Goal: Communication & Community: Ask a question

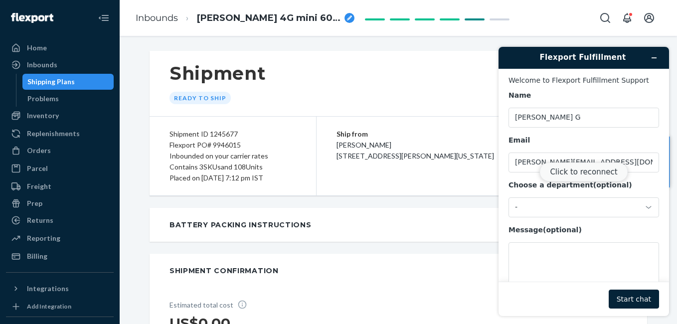
click at [575, 165] on button "Click to reconnect" at bounding box center [583, 171] width 88 height 19
click at [551, 268] on textarea "Message (optional)" at bounding box center [583, 270] width 150 height 56
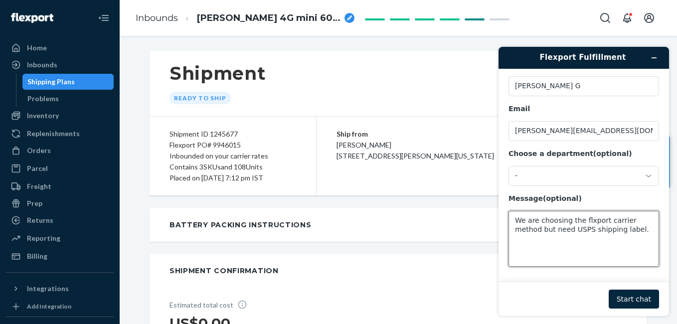
type textarea "We are choosing the flxport carrier method but need USPS shipping label."
click at [639, 294] on button "Start chat" at bounding box center [633, 299] width 50 height 19
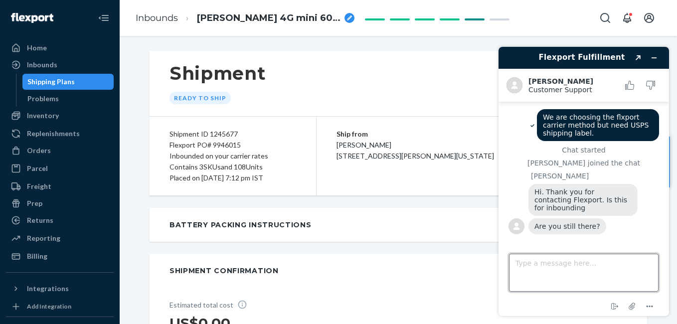
click at [560, 263] on textarea "Type a message here..." at bounding box center [583, 273] width 149 height 38
type textarea "Yes, its for inbound"
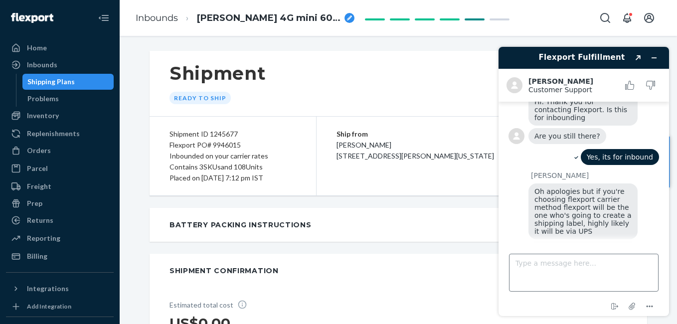
scroll to position [133, 0]
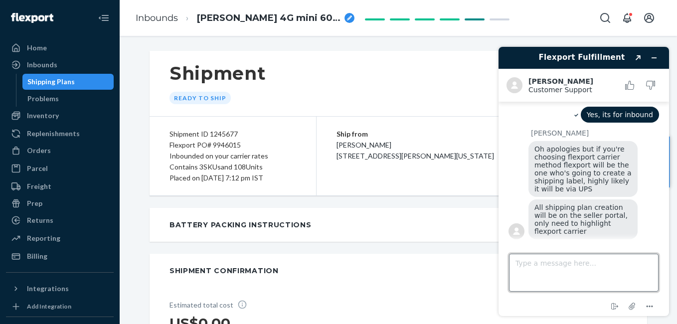
click at [582, 262] on textarea "Type a message here..." at bounding box center [583, 273] width 149 height 38
type textarea "Is there any possible to get a USPS label."
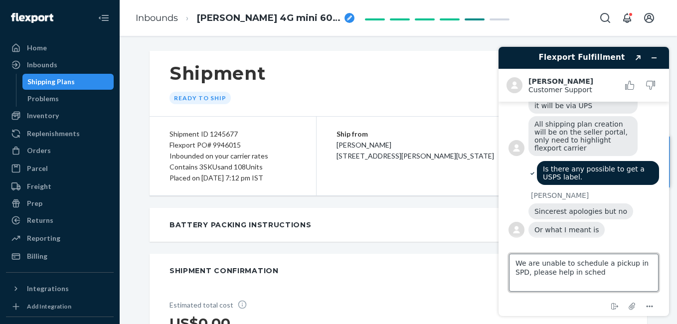
scroll to position [218, 0]
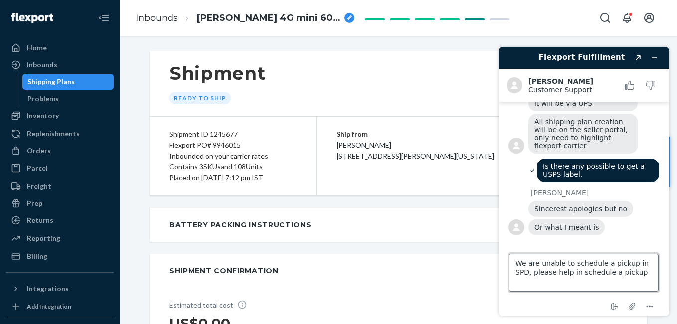
type textarea "We are unable to schedule a pickup in SPD, please help in schedule a pickup."
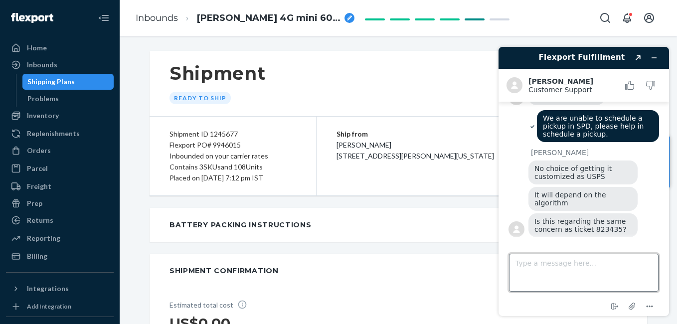
scroll to position [349, 0]
type textarea "Yes."
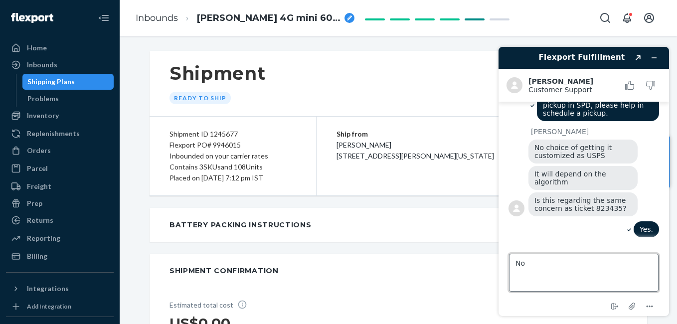
type textarea "N"
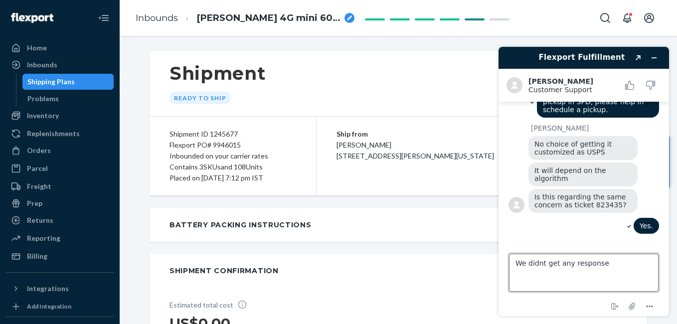
type textarea "We didnt get any response?"
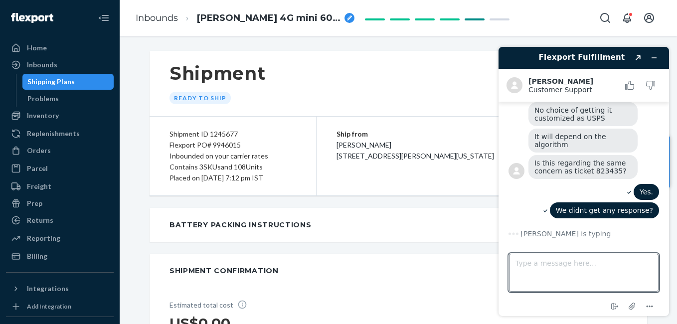
click at [589, 169] on span "Is this regarding the same concern as ticket 823435?" at bounding box center [581, 167] width 94 height 16
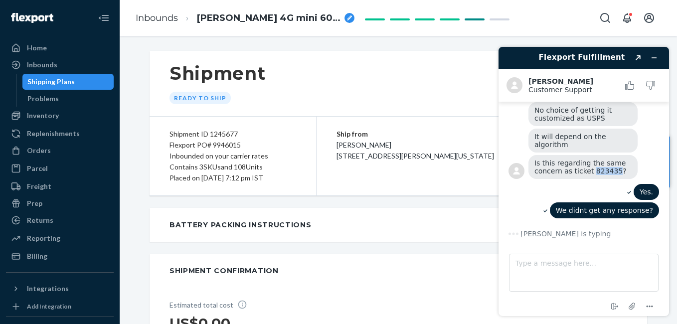
click at [589, 169] on span "Is this regarding the same concern as ticket 823435?" at bounding box center [581, 167] width 94 height 16
copy span "823435"
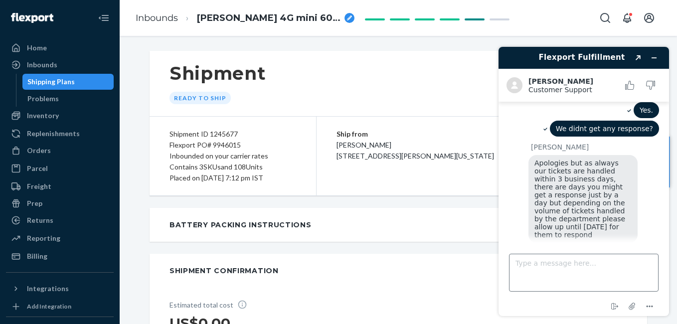
scroll to position [515, 0]
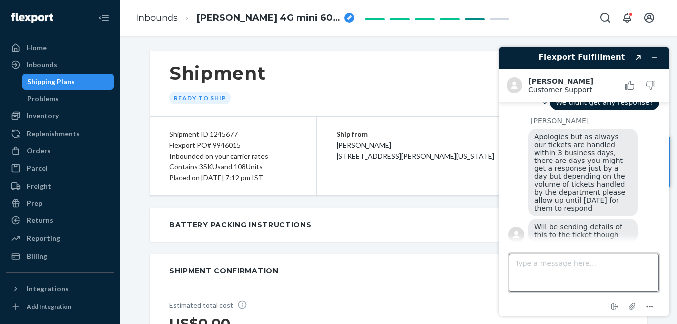
click at [568, 265] on textarea "Type a message here..." at bounding box center [583, 273] width 149 height 38
type textarea "Sure, please."
type textarea "\"
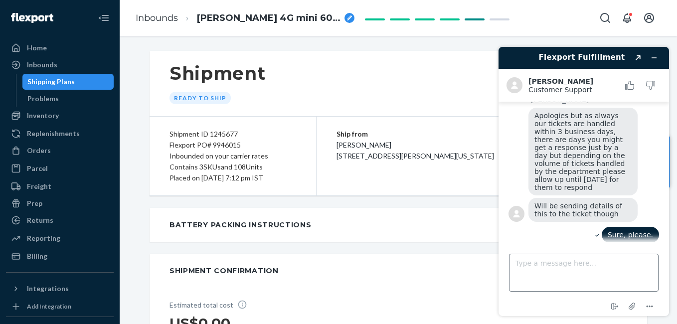
scroll to position [614, 0]
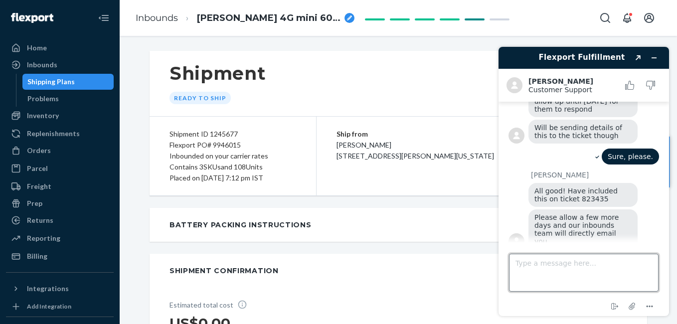
click at [587, 269] on textarea "Type a message here..." at bounding box center [583, 273] width 149 height 38
type textarea "Oka"
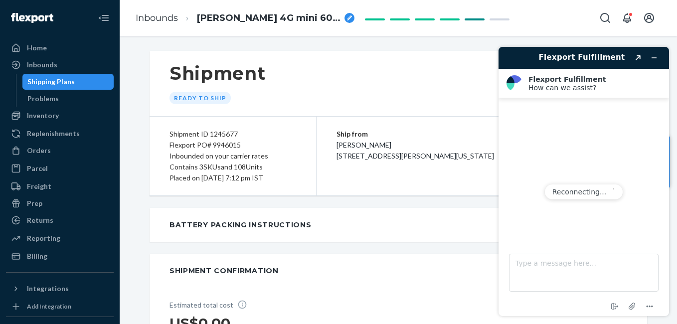
scroll to position [0, 0]
